Goal: Check status

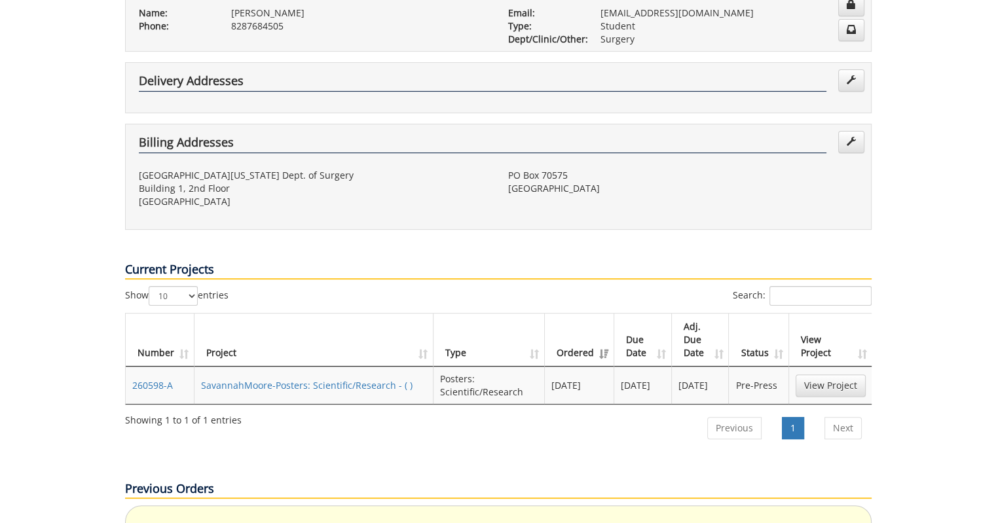
scroll to position [350, 0]
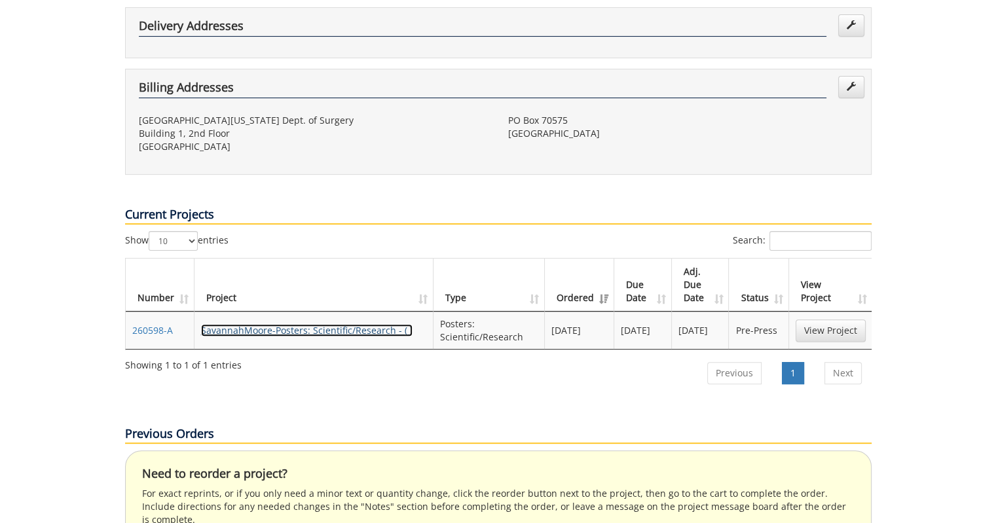
click at [354, 324] on link "SavannahMoore-Posters: Scientific/Research - ( )" at bounding box center [307, 330] width 212 height 12
